Goal: Task Accomplishment & Management: Use online tool/utility

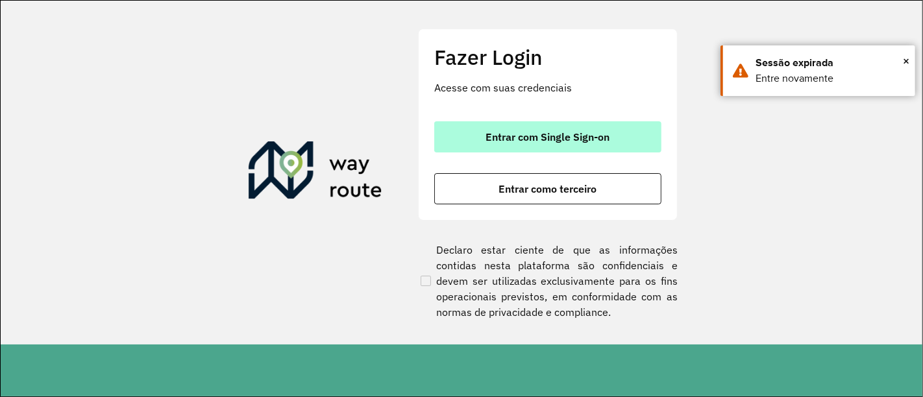
click at [539, 136] on span "Entrar com Single Sign-on" at bounding box center [548, 137] width 124 height 10
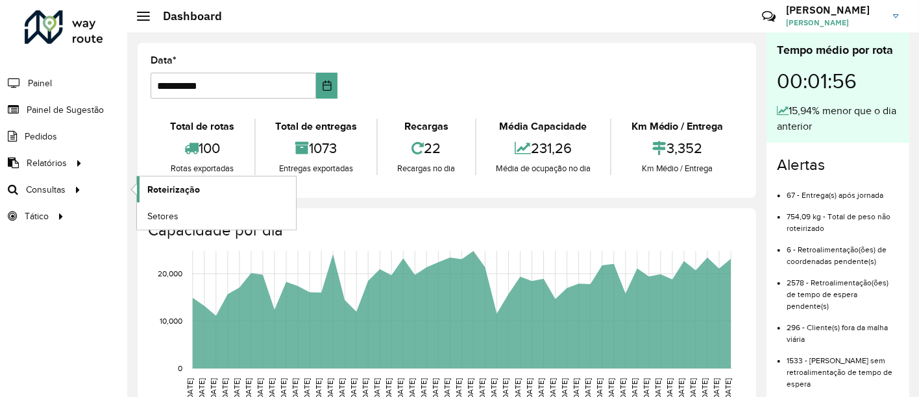
click at [163, 186] on span "Roteirização" at bounding box center [173, 190] width 53 height 14
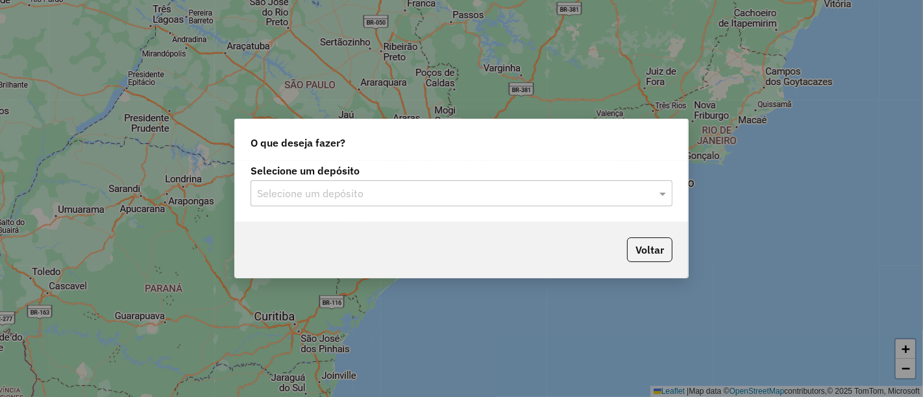
click at [332, 192] on input "text" at bounding box center [448, 194] width 383 height 16
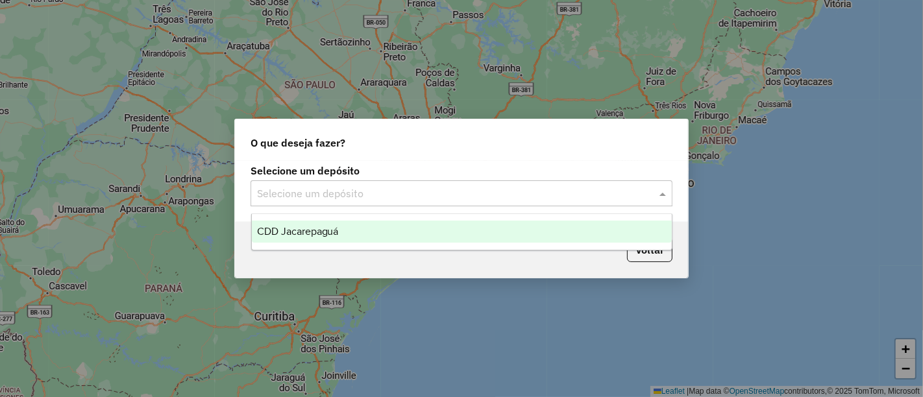
click at [334, 231] on span "CDD Jacarepaguá" at bounding box center [298, 231] width 82 height 11
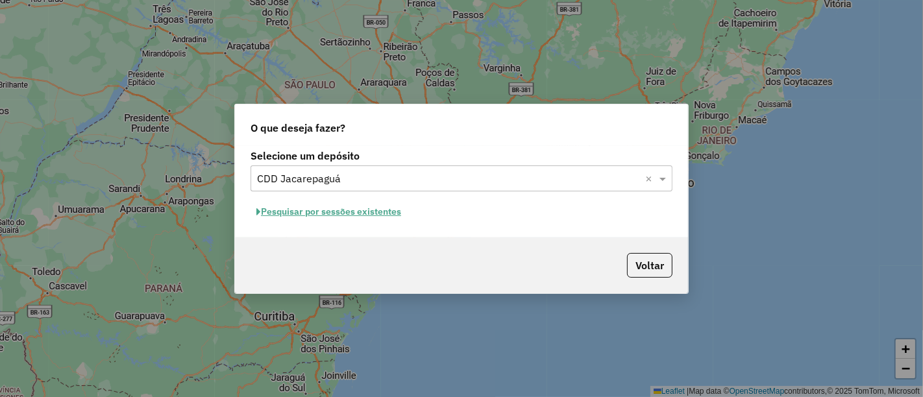
click at [363, 208] on button "Pesquisar por sessões existentes" at bounding box center [329, 212] width 156 height 20
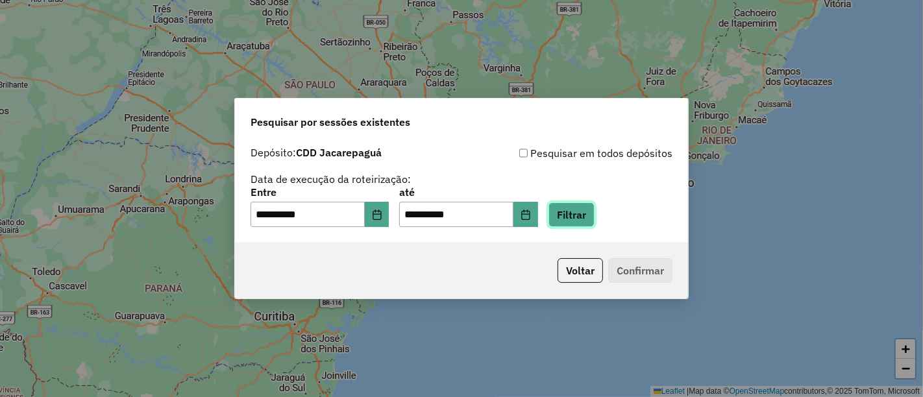
click at [593, 223] on button "Filtrar" at bounding box center [571, 215] width 46 height 25
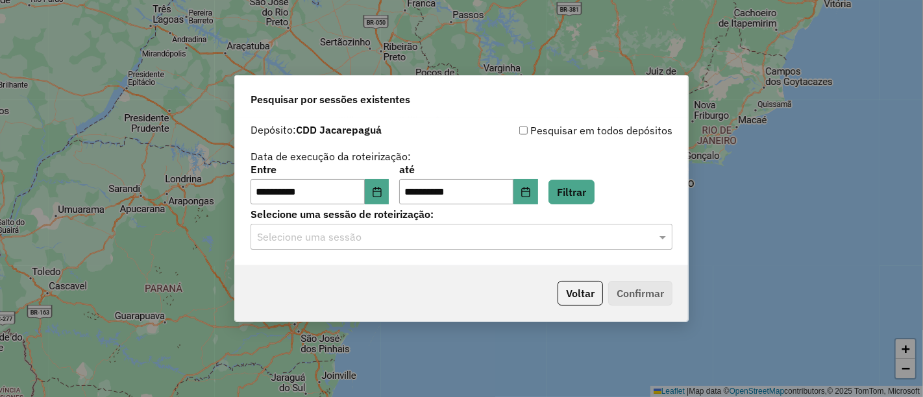
click at [569, 235] on input "text" at bounding box center [448, 238] width 383 height 16
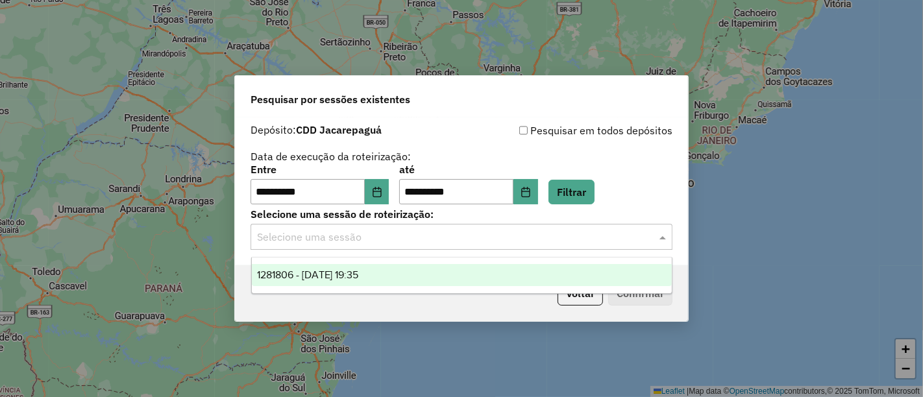
click at [436, 275] on div "1281806 - 24/09/2025 19:35" at bounding box center [462, 275] width 420 height 22
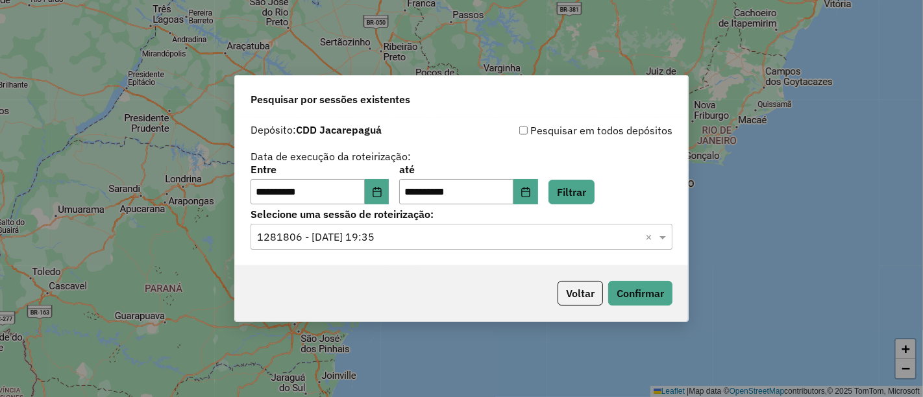
click at [665, 306] on div "Voltar Confirmar" at bounding box center [461, 293] width 453 height 56
click at [648, 295] on button "Confirmar" at bounding box center [640, 293] width 64 height 25
click at [656, 292] on button "Confirmar" at bounding box center [640, 293] width 64 height 25
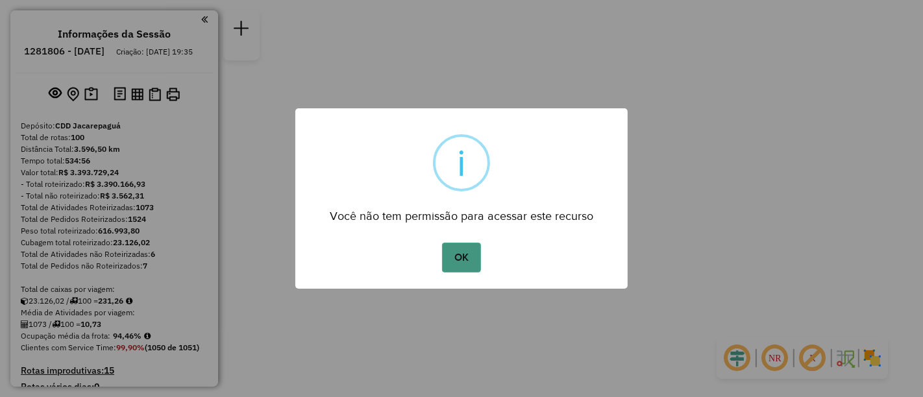
click at [454, 267] on button "OK" at bounding box center [461, 258] width 38 height 30
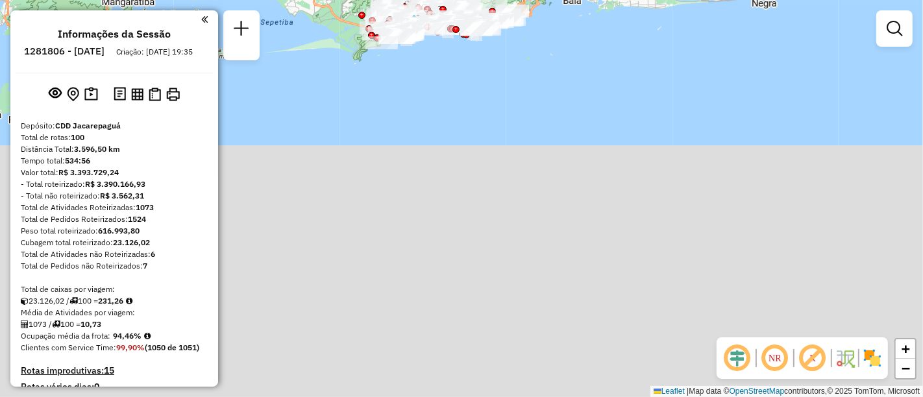
scroll to position [3562, 0]
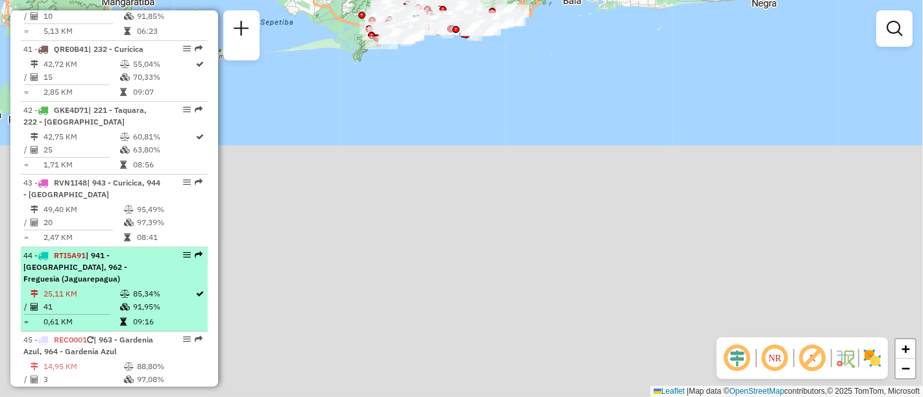
click at [183, 251] on em at bounding box center [187, 255] width 8 height 8
select select "**********"
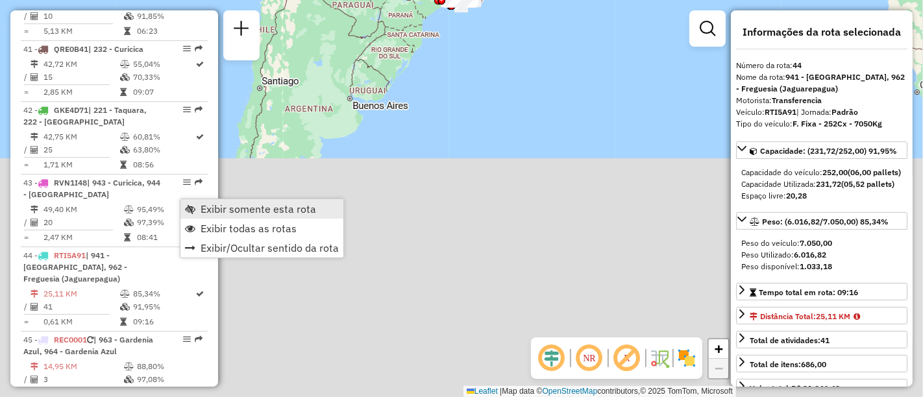
click at [227, 211] on span "Exibir somente esta rota" at bounding box center [259, 209] width 116 height 10
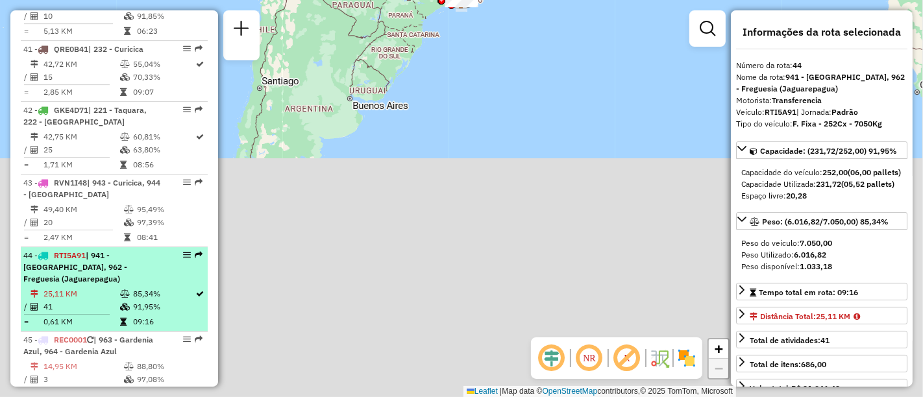
click at [183, 251] on em at bounding box center [187, 255] width 8 height 8
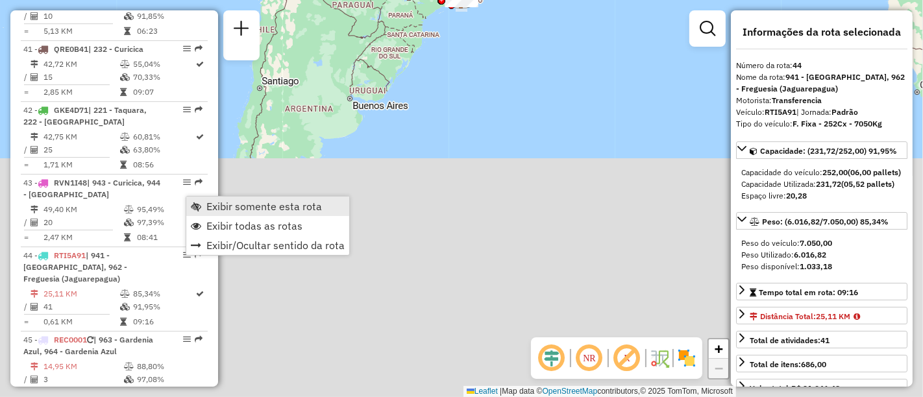
click at [221, 210] on span "Exibir somente esta rota" at bounding box center [264, 206] width 116 height 10
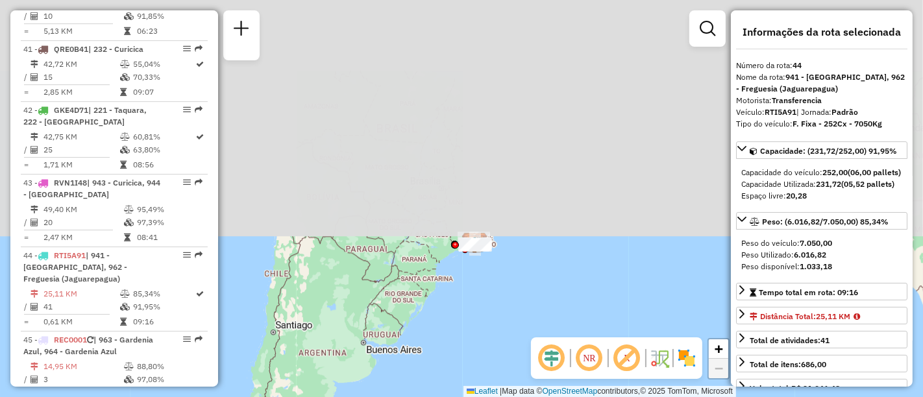
drag, startPoint x: 460, startPoint y: 110, endPoint x: 473, endPoint y: 354, distance: 245.1
click at [473, 354] on div "Janela de atendimento Grade de atendimento Capacidade Transportadoras Veículos …" at bounding box center [461, 198] width 923 height 397
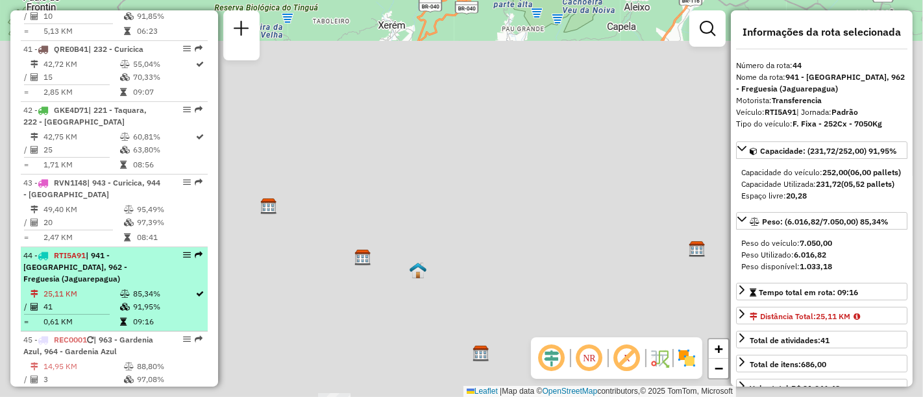
click at [159, 250] on div "44 - RTI5A91 | 941 - Cidade De Deus, 962 - Freguesia (Jaguarepagua)" at bounding box center [114, 267] width 182 height 35
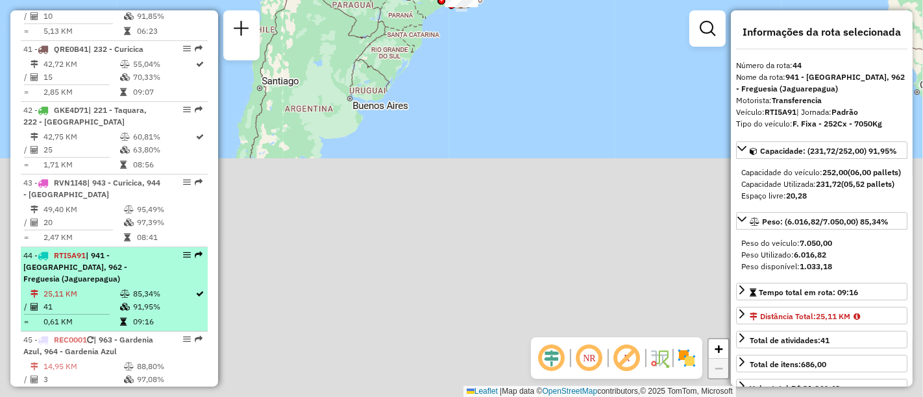
click at [159, 250] on div "44 - RTI5A91 | 941 - Cidade De Deus, 962 - Freguesia (Jaguarepagua)" at bounding box center [114, 267] width 182 height 35
